Goal: Information Seeking & Learning: Learn about a topic

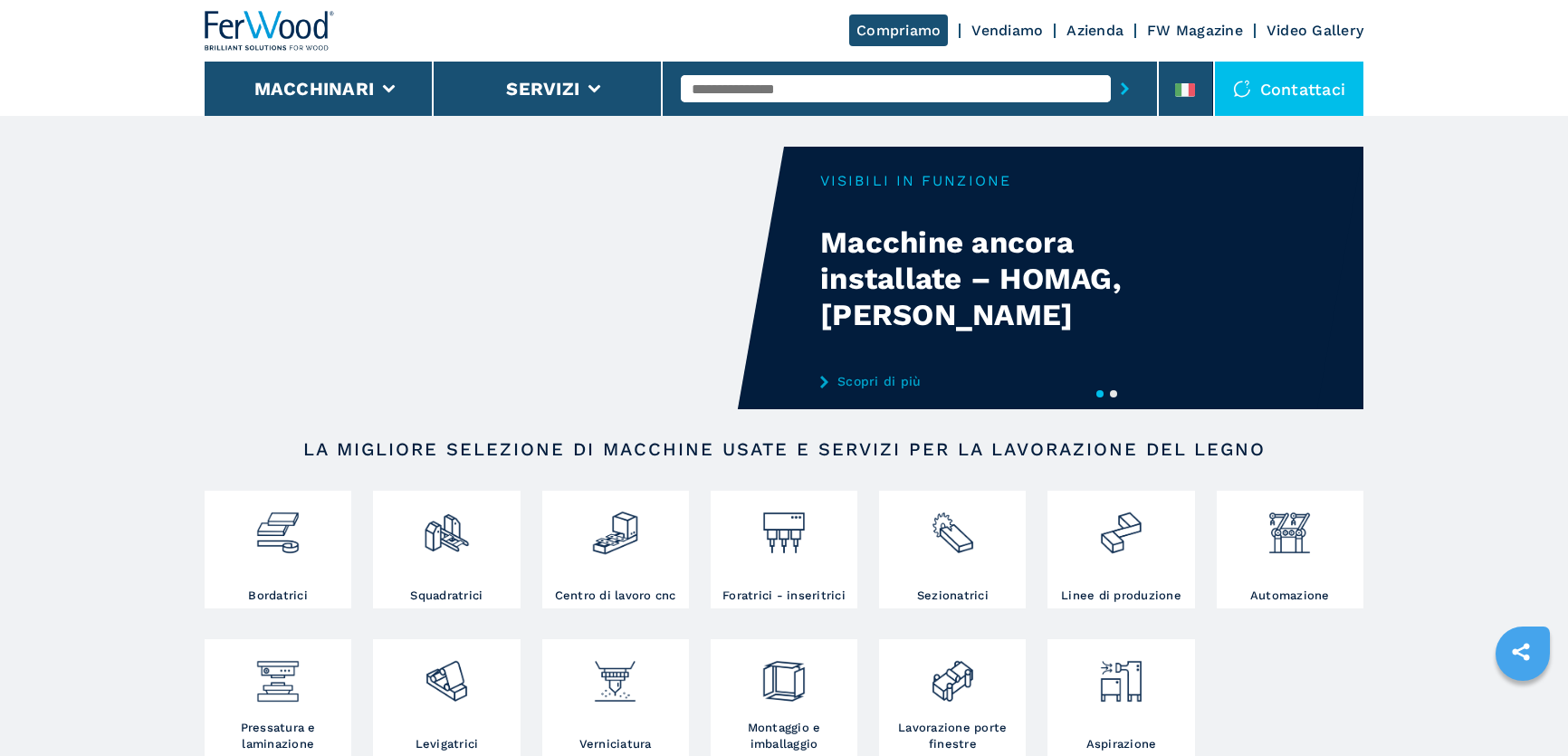
click at [766, 96] on input "text" at bounding box center [895, 88] width 430 height 28
click at [1170, 89] on li at bounding box center [1186, 88] width 54 height 54
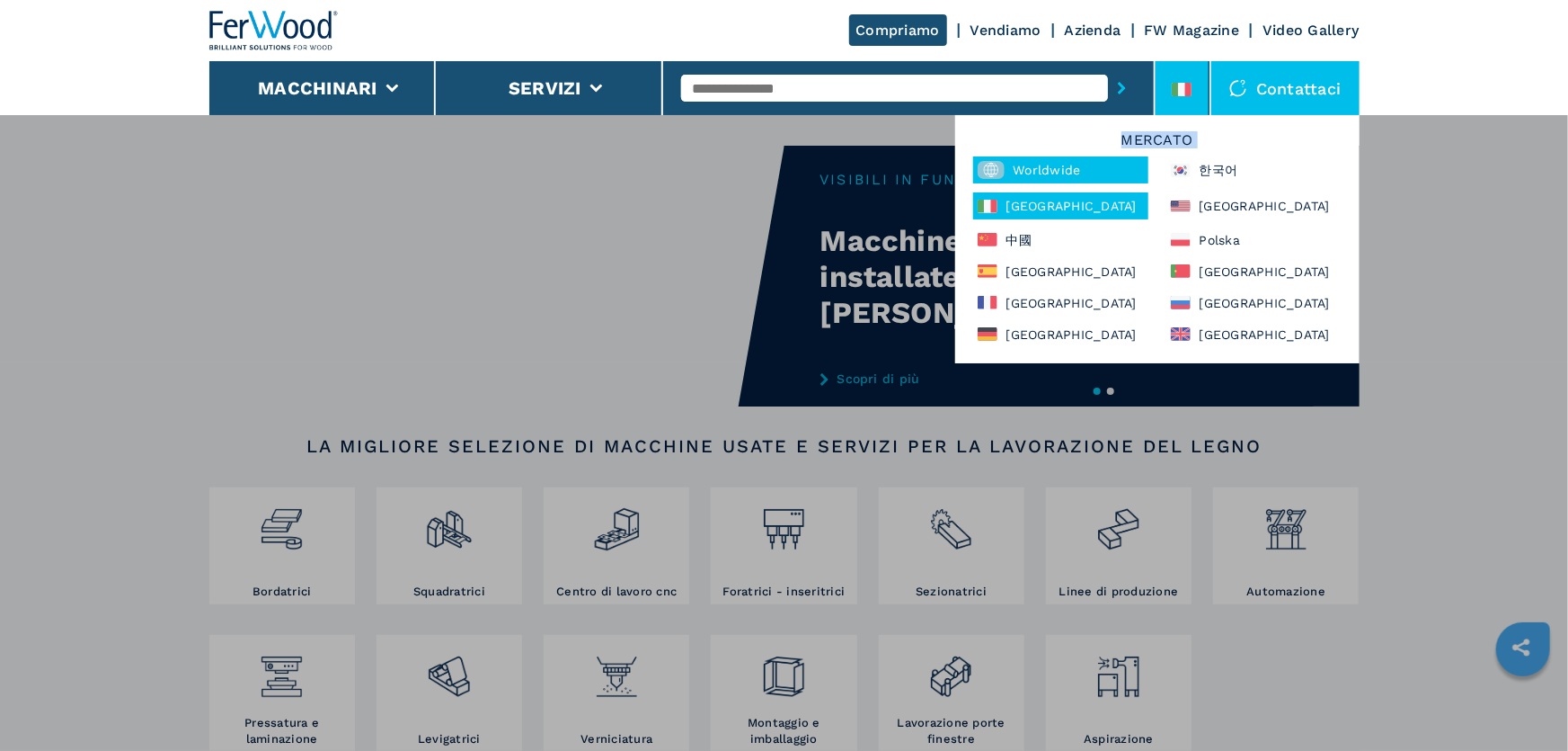
click at [1071, 156] on div "Mercato Worldwide 한국어 Italia North America 中國 Polska España Portugal France Рос…" at bounding box center [1156, 238] width 404 height 248
click at [1071, 156] on div "Worldwide" at bounding box center [1061, 170] width 175 height 27
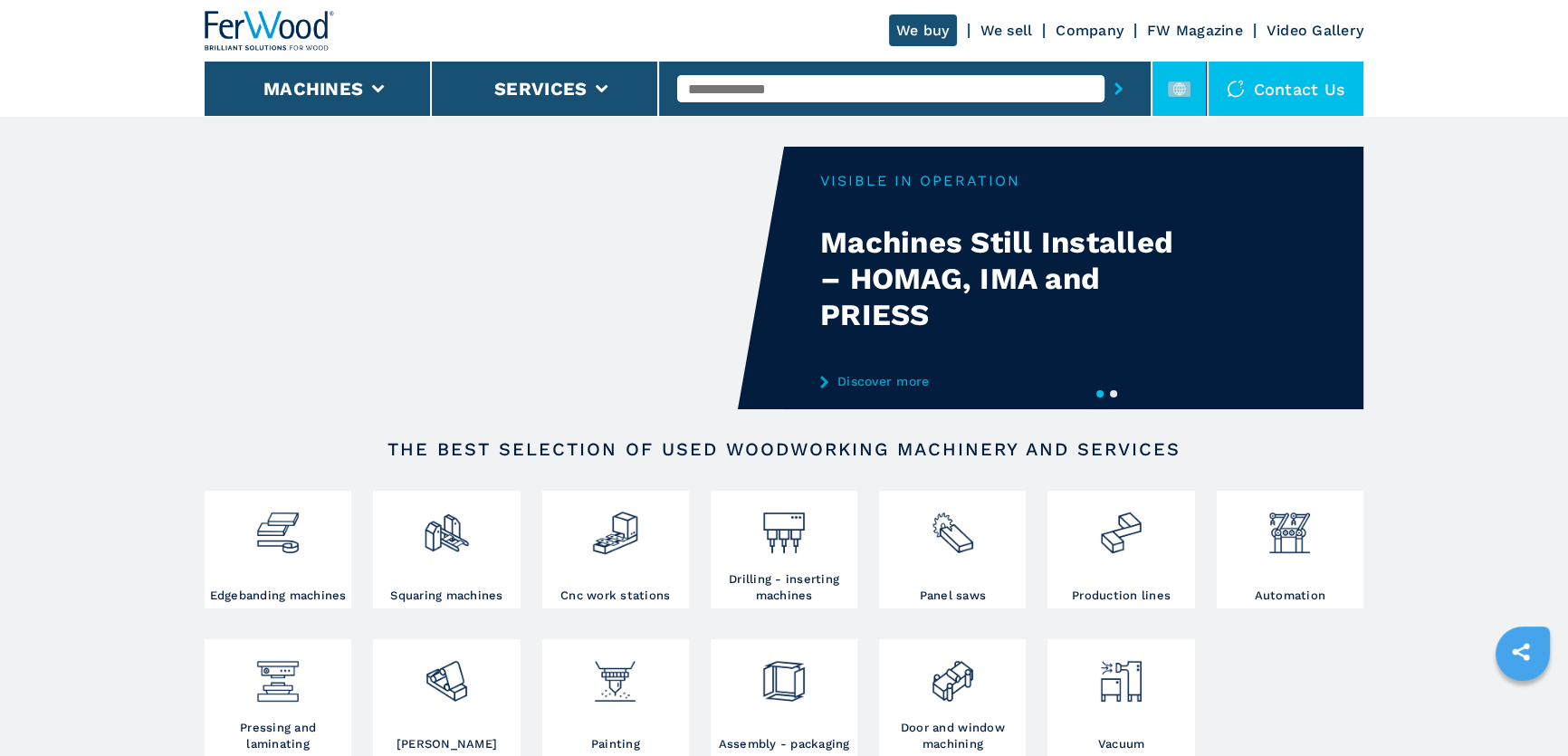
click at [1170, 89] on rect at bounding box center [1179, 89] width 23 height 15
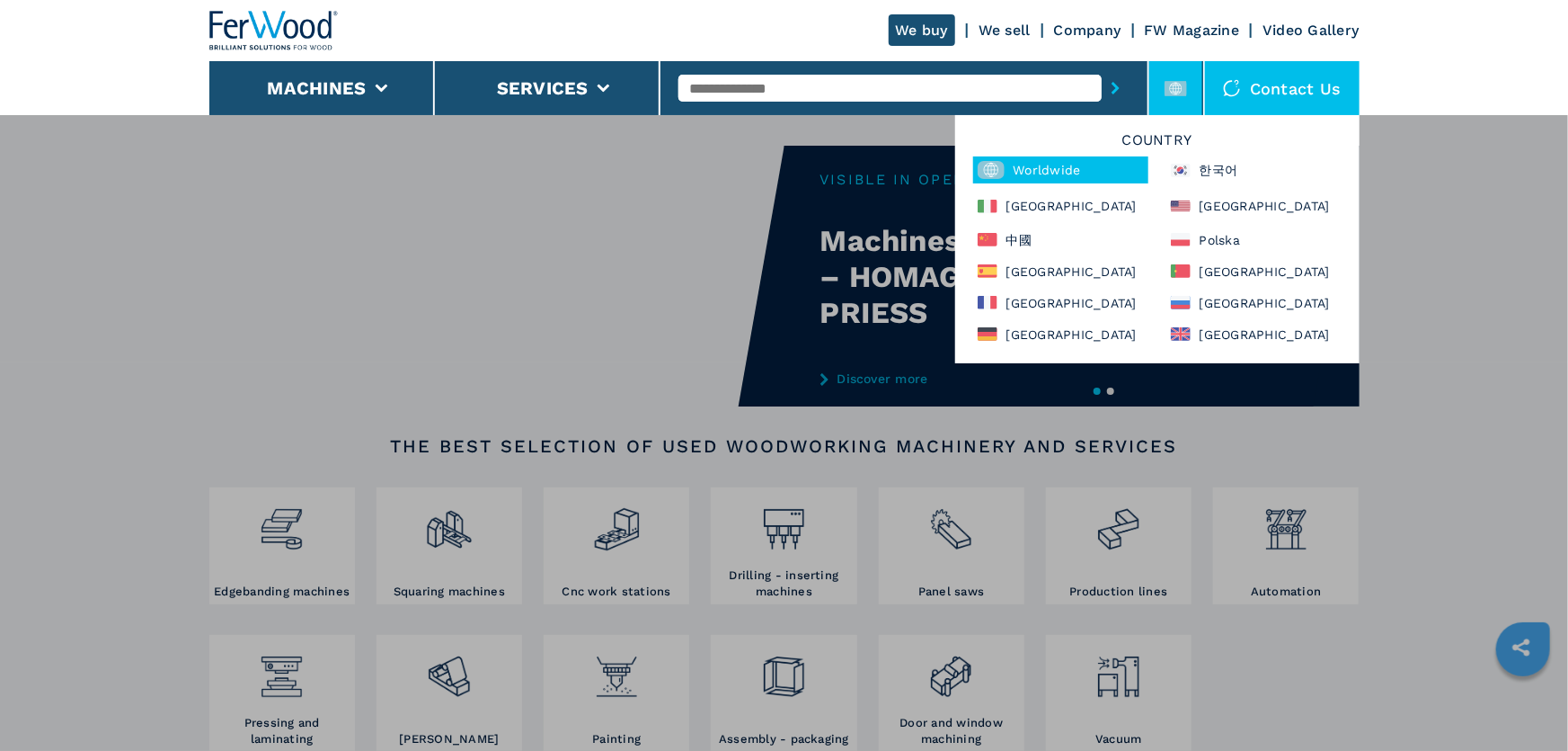
click at [1005, 82] on input "text" at bounding box center [890, 88] width 423 height 27
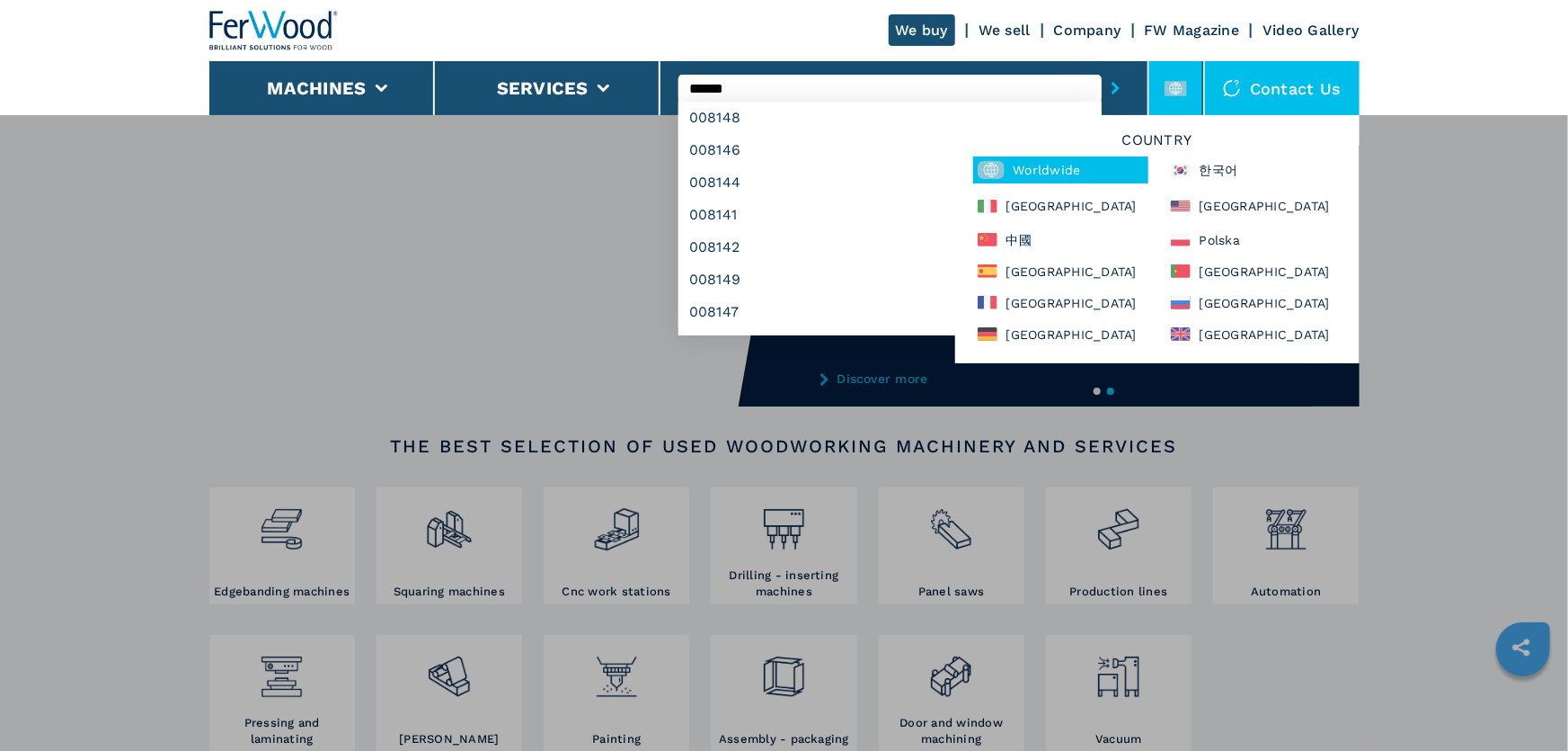
type input "******"
click at [1102, 68] on button "submit-button" at bounding box center [1116, 89] width 28 height 41
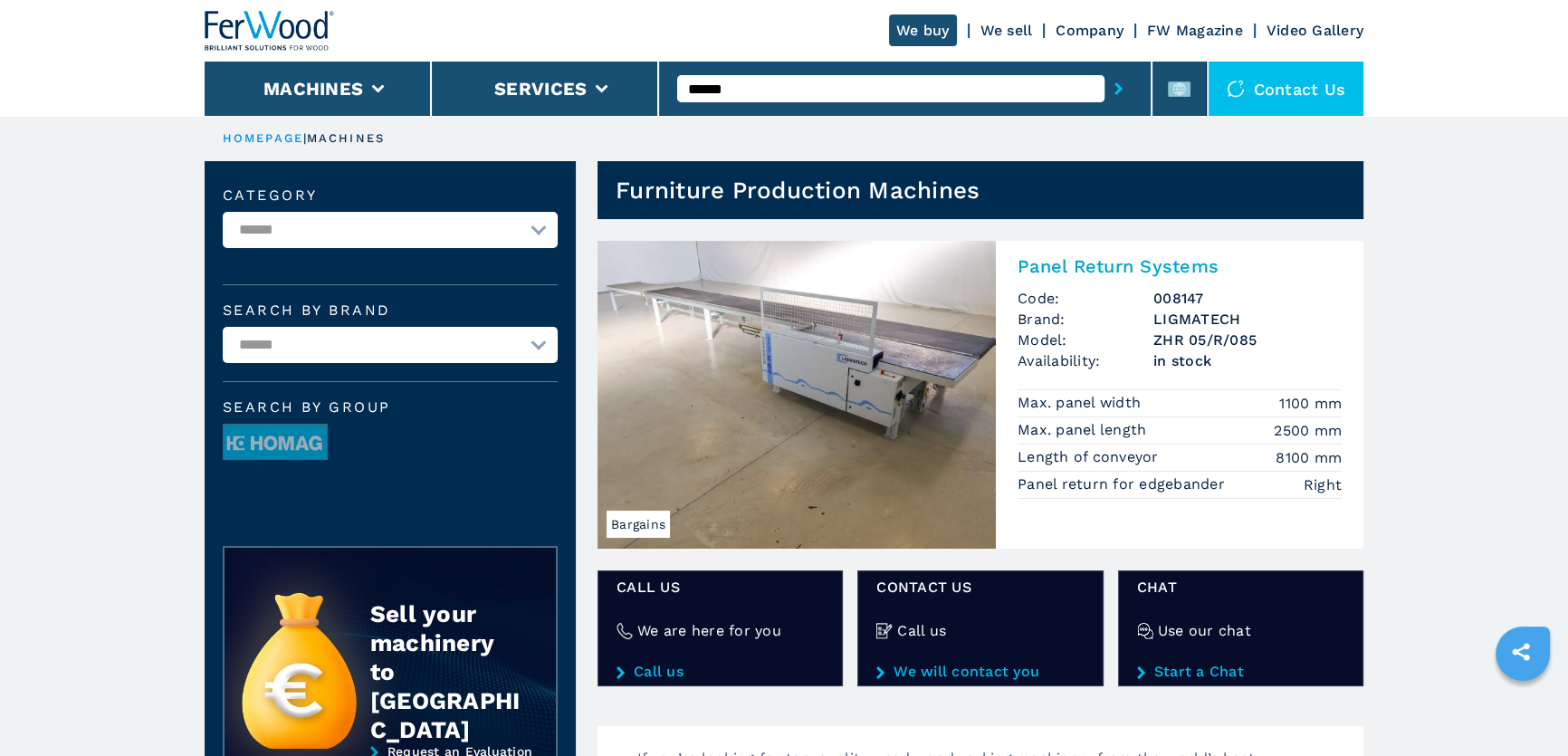
click at [913, 417] on img at bounding box center [797, 395] width 398 height 307
